Goal: Ask a question

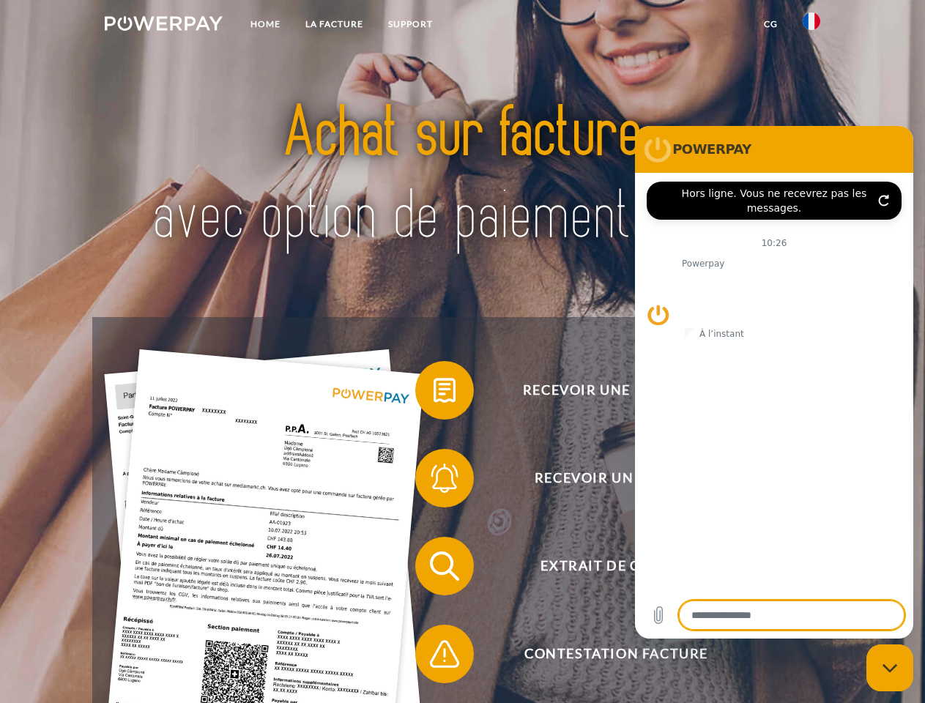
click at [163, 26] on img at bounding box center [164, 23] width 118 height 15
click at [811, 26] on img at bounding box center [811, 21] width 18 height 18
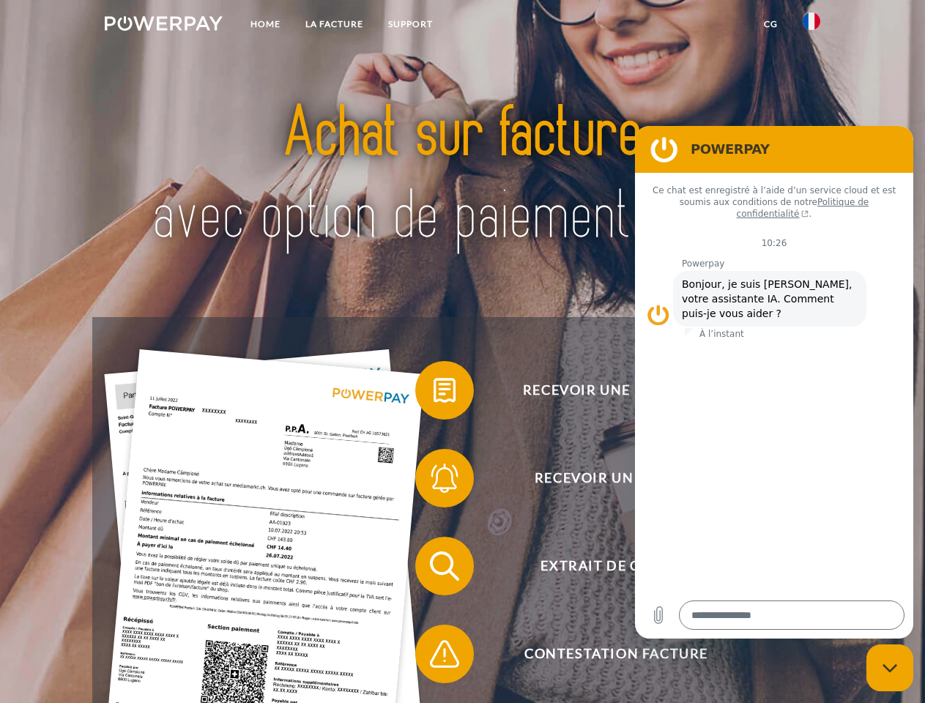
click at [770, 24] on link "CG" at bounding box center [770, 24] width 39 height 26
click at [433, 393] on span at bounding box center [422, 390] width 73 height 73
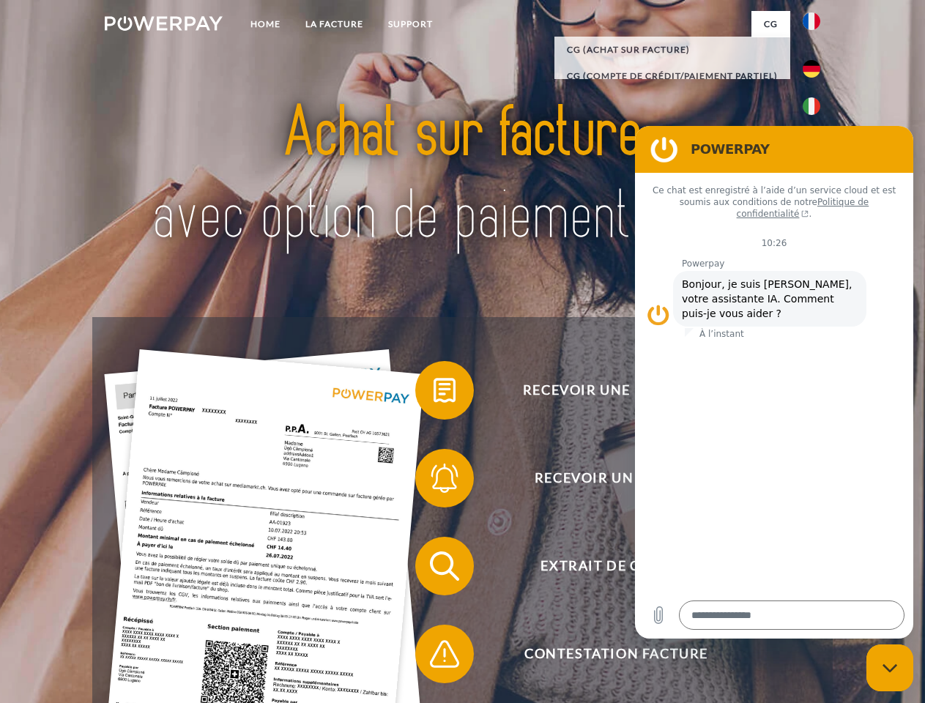
click at [433, 481] on span at bounding box center [422, 477] width 73 height 73
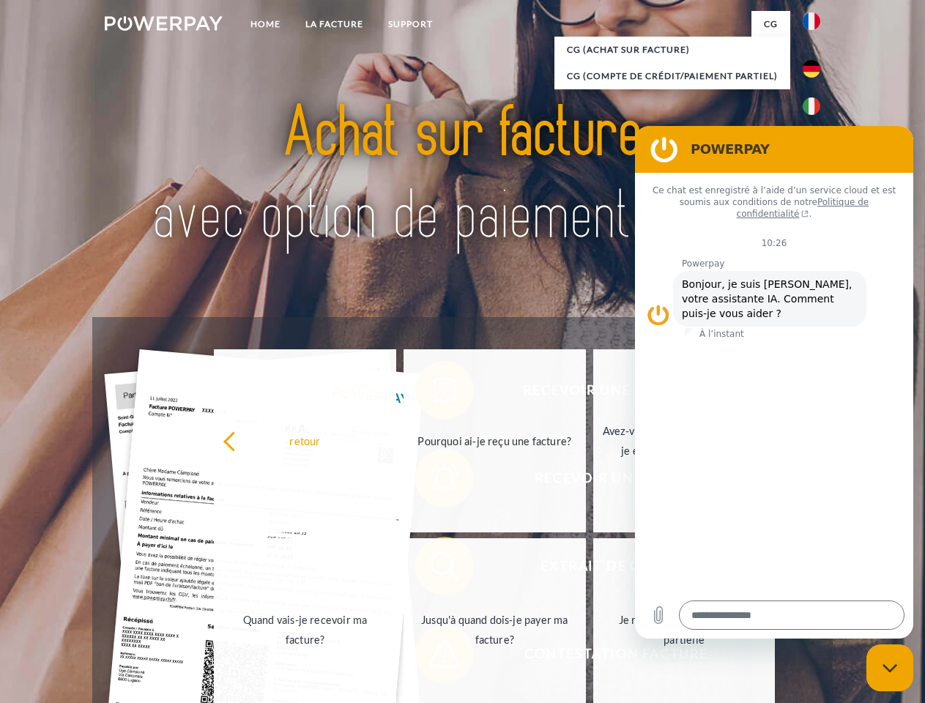
click at [433, 569] on link "Jusqu'à quand dois-je payer ma facture?" at bounding box center [494, 629] width 182 height 183
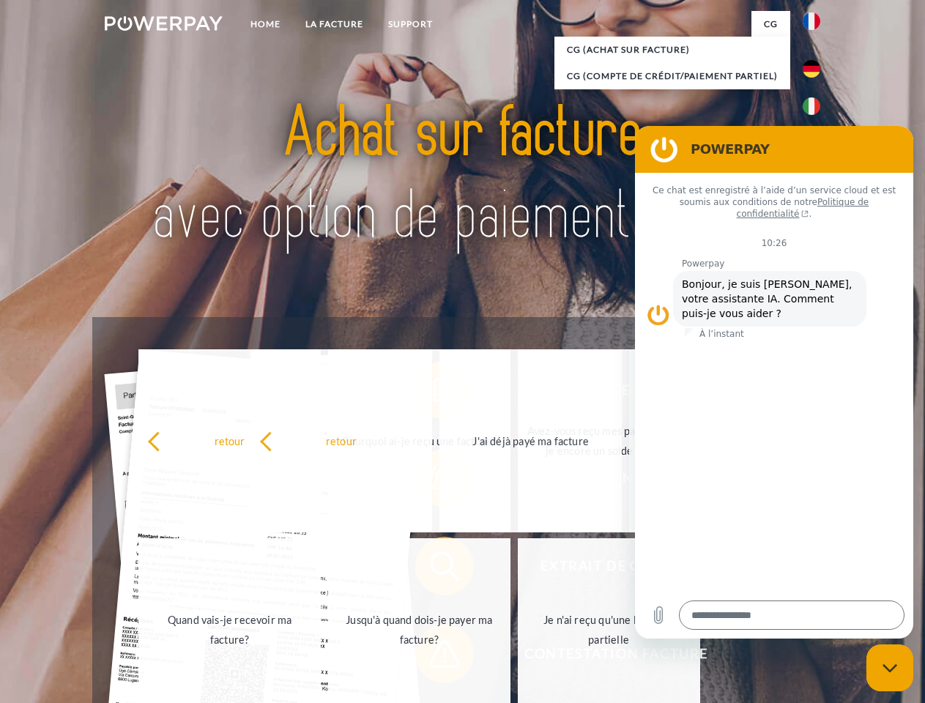
click at [433, 657] on span at bounding box center [422, 653] width 73 height 73
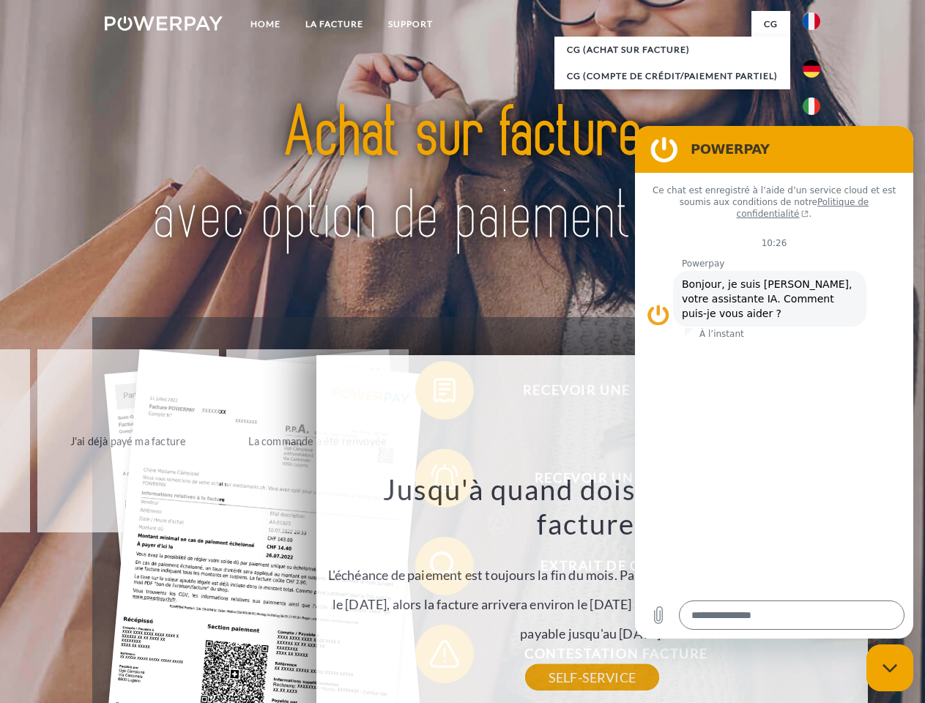
click at [889, 668] on icon "Fermer la fenêtre de messagerie" at bounding box center [889, 668] width 15 height 10
type textarea "*"
